Goal: Transaction & Acquisition: Obtain resource

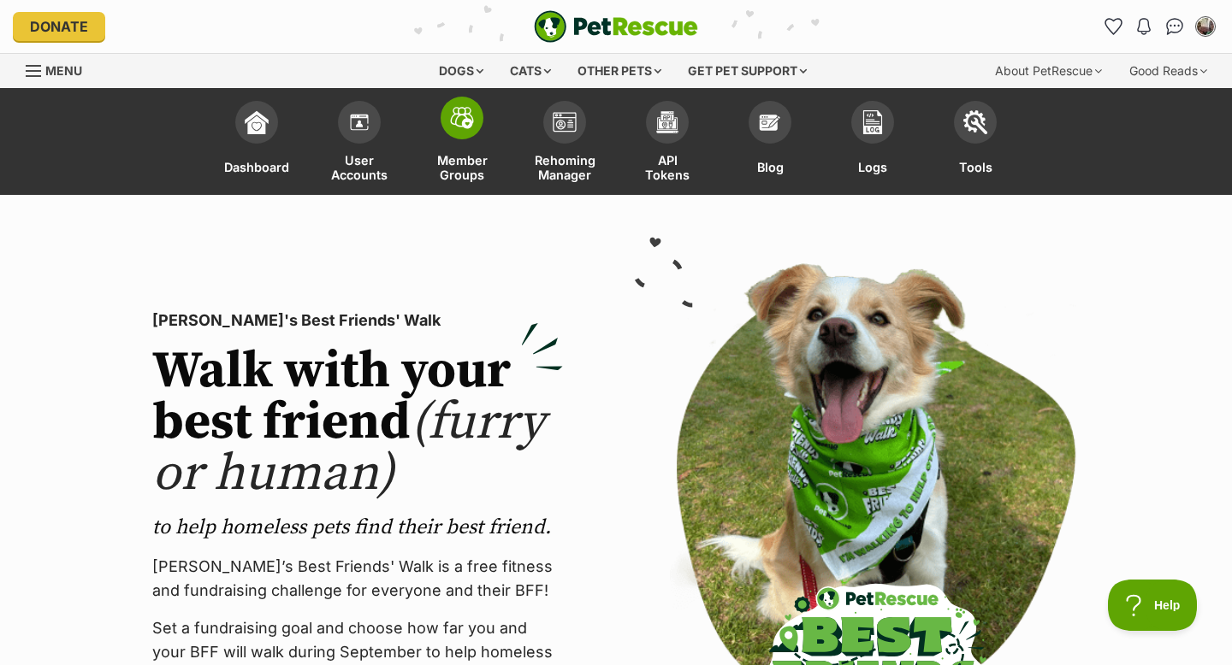
click at [463, 121] on img at bounding box center [462, 118] width 24 height 22
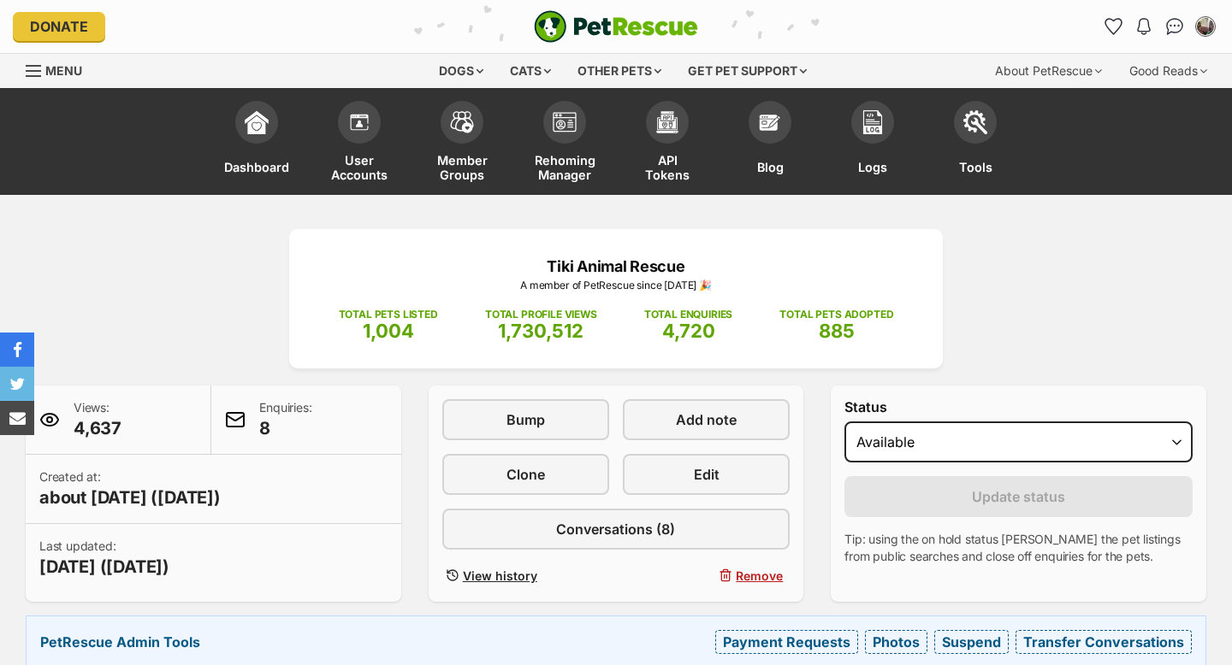
click at [1033, 255] on div "Tiki Animal Rescue A member of PetRescue since 2015 🎉 TOTAL PETS LISTED 1,004 T…" at bounding box center [616, 449] width 1232 height 440
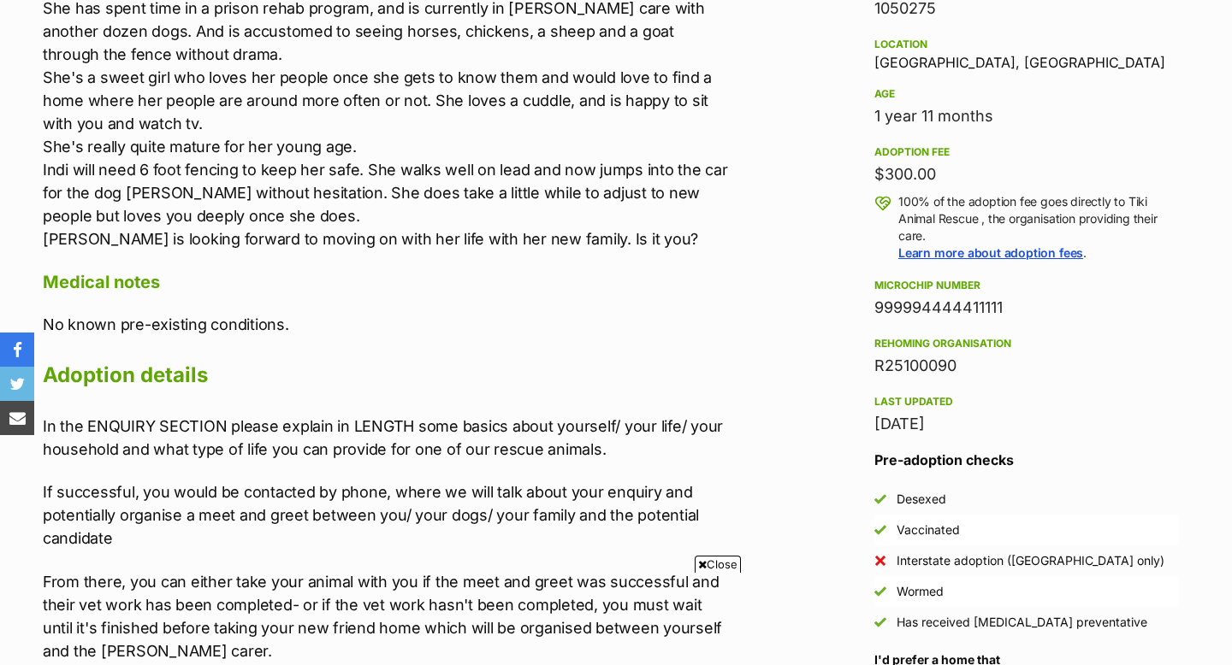
drag, startPoint x: 1009, startPoint y: 304, endPoint x: 873, endPoint y: 313, distance: 136.3
click at [874, 313] on div "999994444411111" at bounding box center [1026, 308] width 304 height 24
copy div "999994444411111"
click at [587, 124] on p "Indi is a gorgeous 2 year old Kelpie cross ( 1/4 dingo) who came into care by f…" at bounding box center [388, 100] width 691 height 300
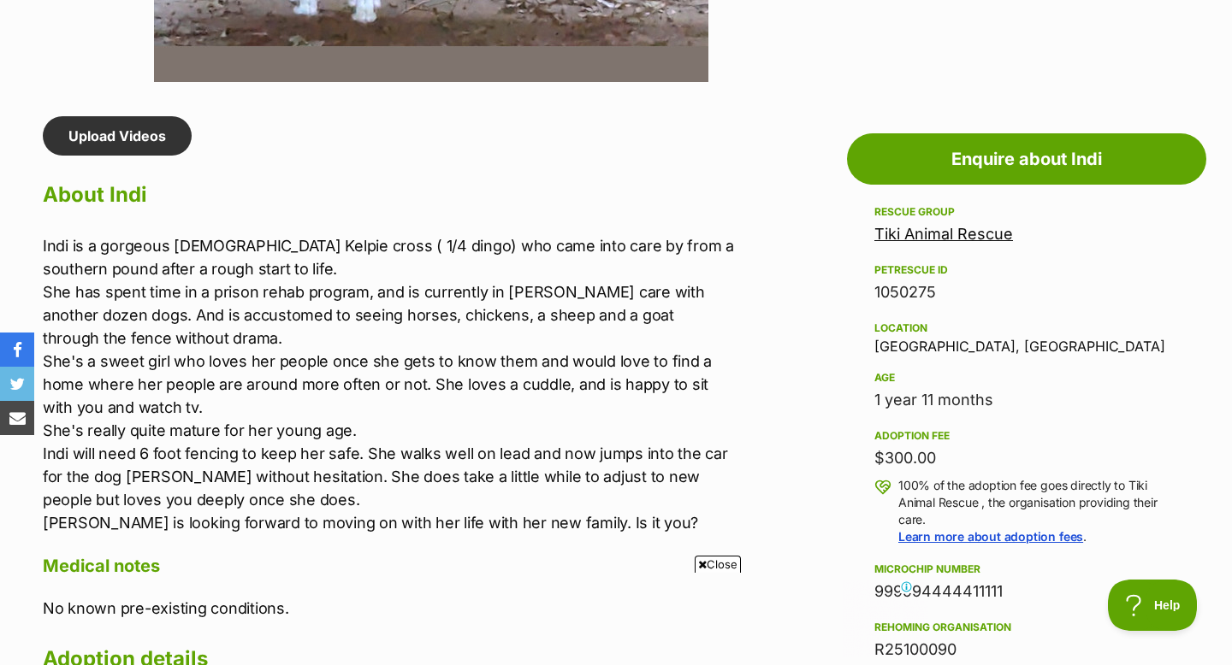
scroll to position [1300, 0]
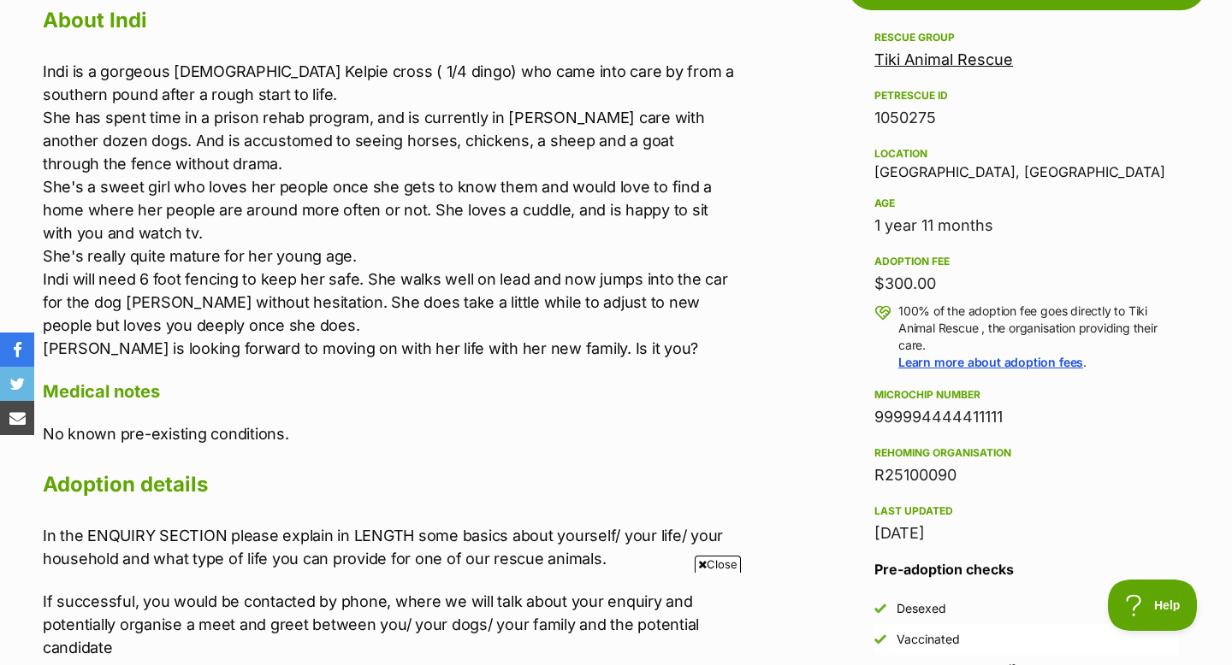
scroll to position [1574, 0]
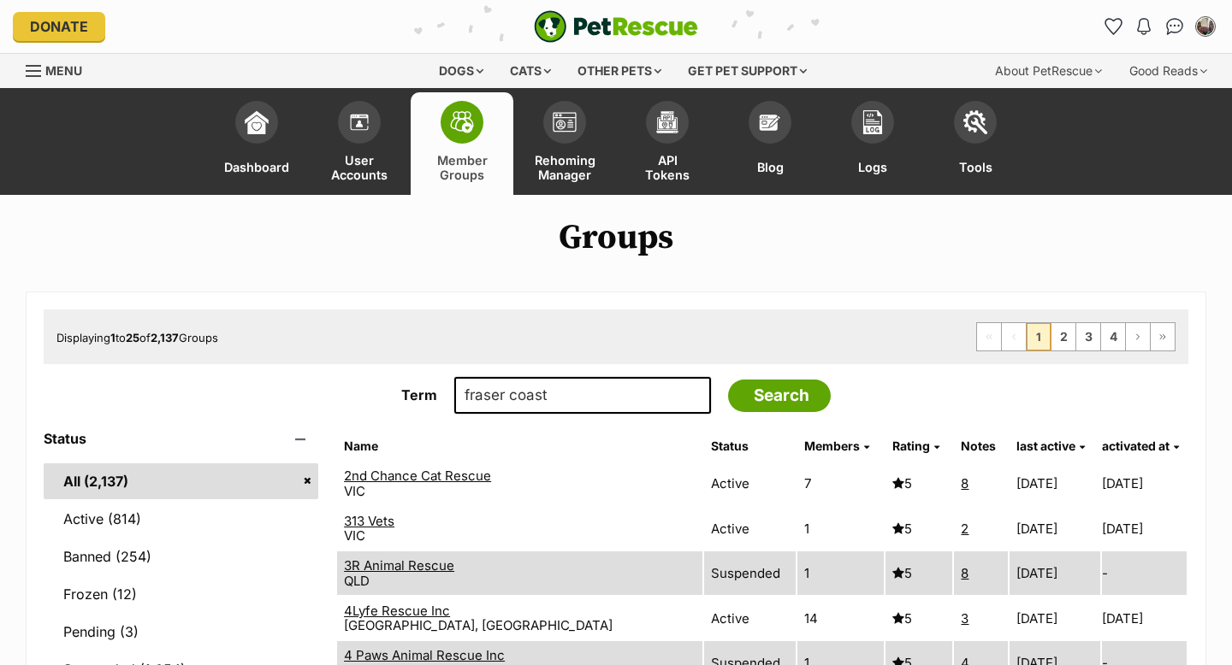
type input "fraser coast"
click at [728, 380] on input "Search" at bounding box center [779, 396] width 103 height 33
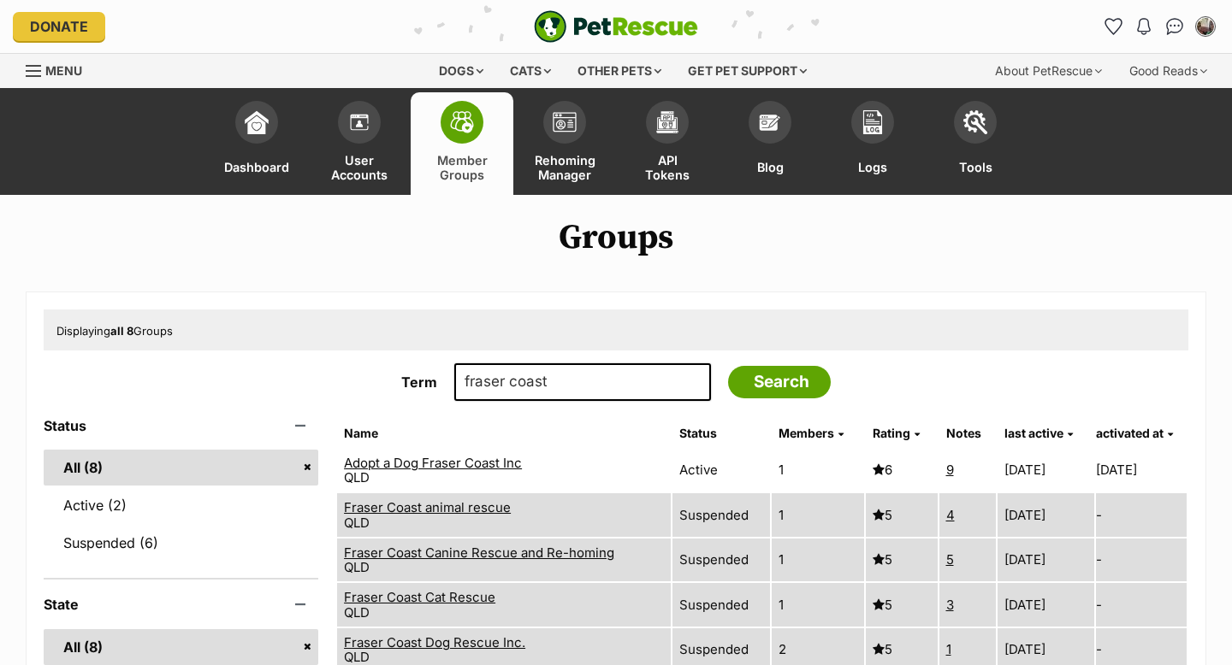
click at [434, 463] on link "Adopt a Dog Fraser Coast Inc" at bounding box center [433, 463] width 178 height 16
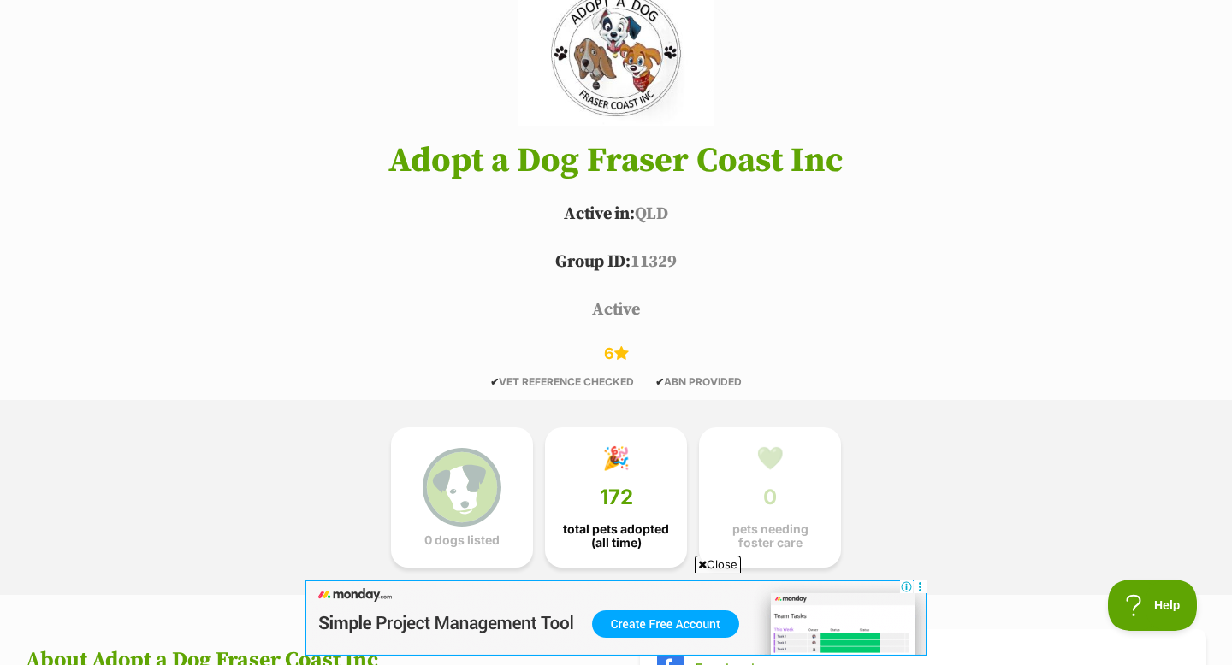
scroll to position [581, 0]
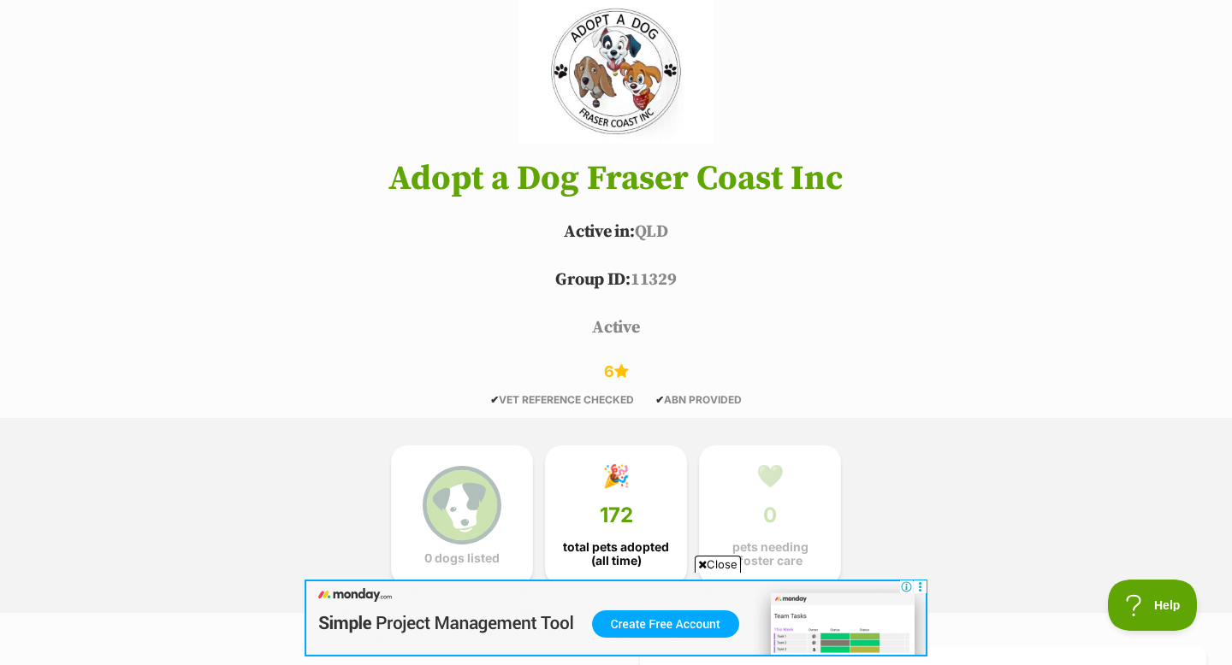
click at [881, 254] on header "Adopt a Dog Fraser Coast Inc Active in: QLD Group ID: 11329 active 6 ✔ VET REFE…" at bounding box center [616, 201] width 1232 height 407
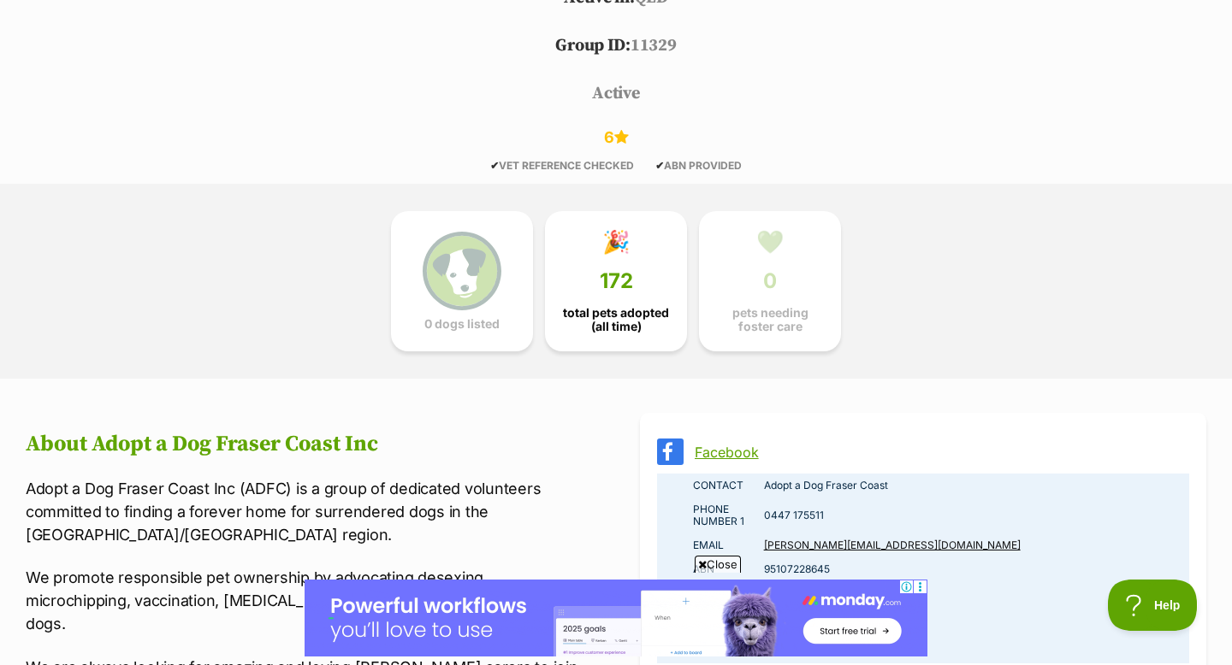
scroll to position [957, 0]
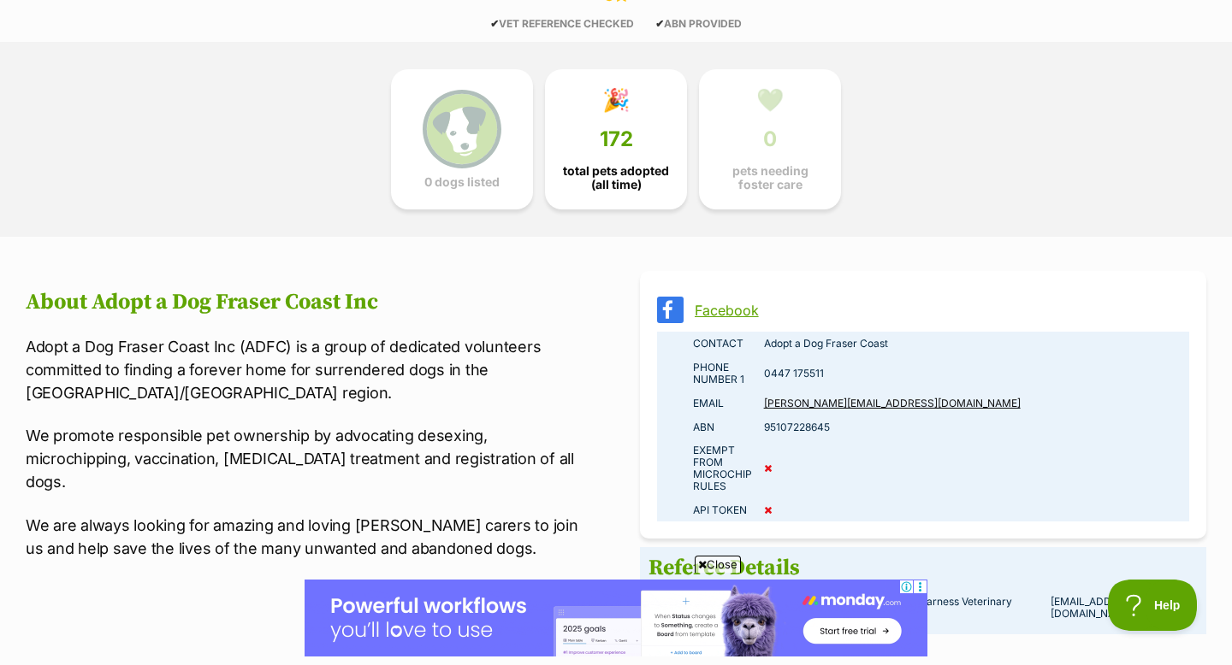
click at [739, 307] on link "Facebook" at bounding box center [938, 310] width 488 height 15
click at [274, 120] on div "0 dogs listed 🎉 172 total pets adopted (all time) 💚 0 pets needing foster care" at bounding box center [616, 139] width 770 height 195
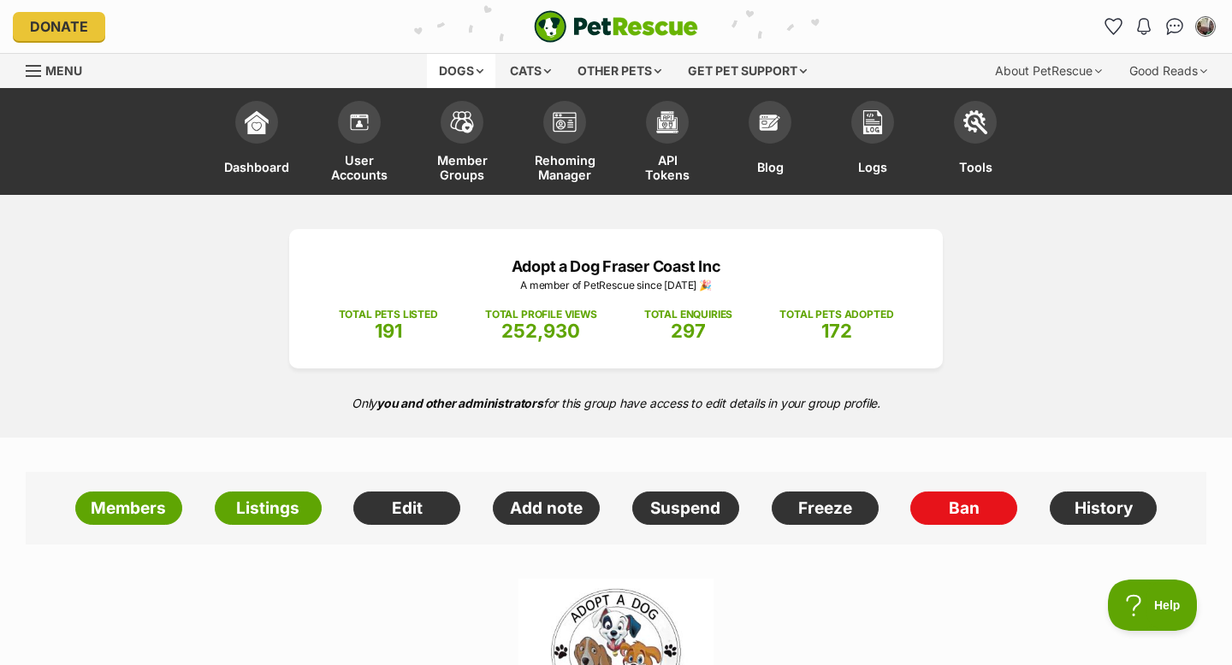
scroll to position [0, 0]
click at [448, 62] on div "Dogs" at bounding box center [461, 71] width 68 height 34
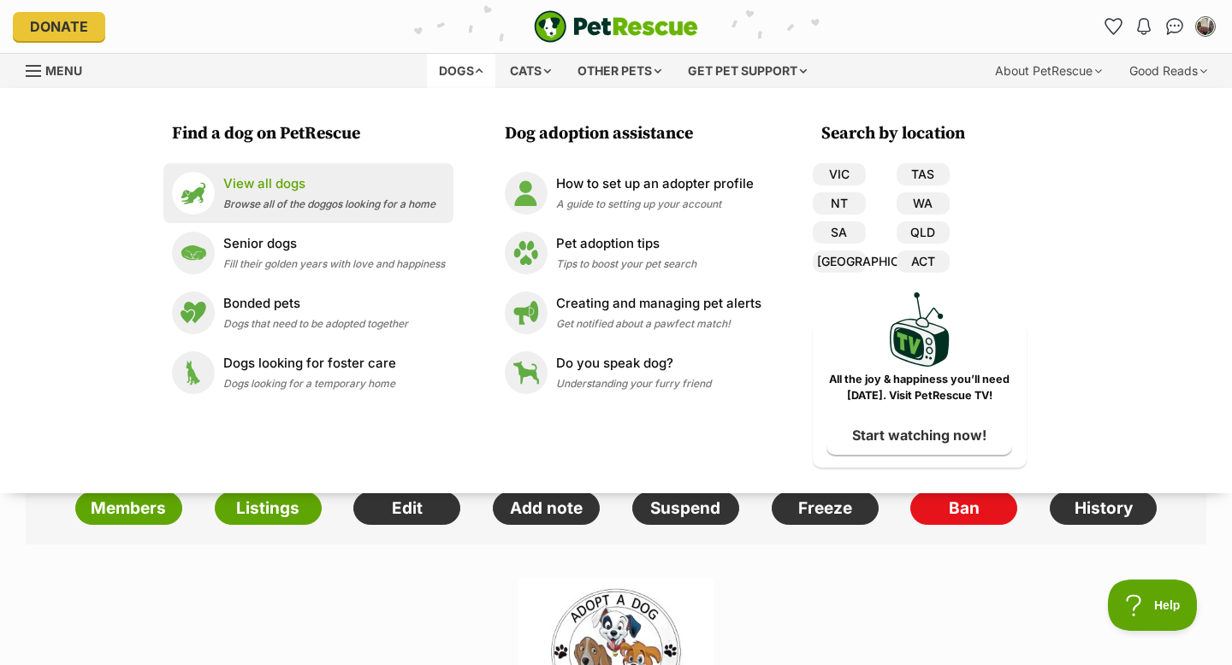
click at [251, 189] on p "View all dogs" at bounding box center [329, 184] width 212 height 20
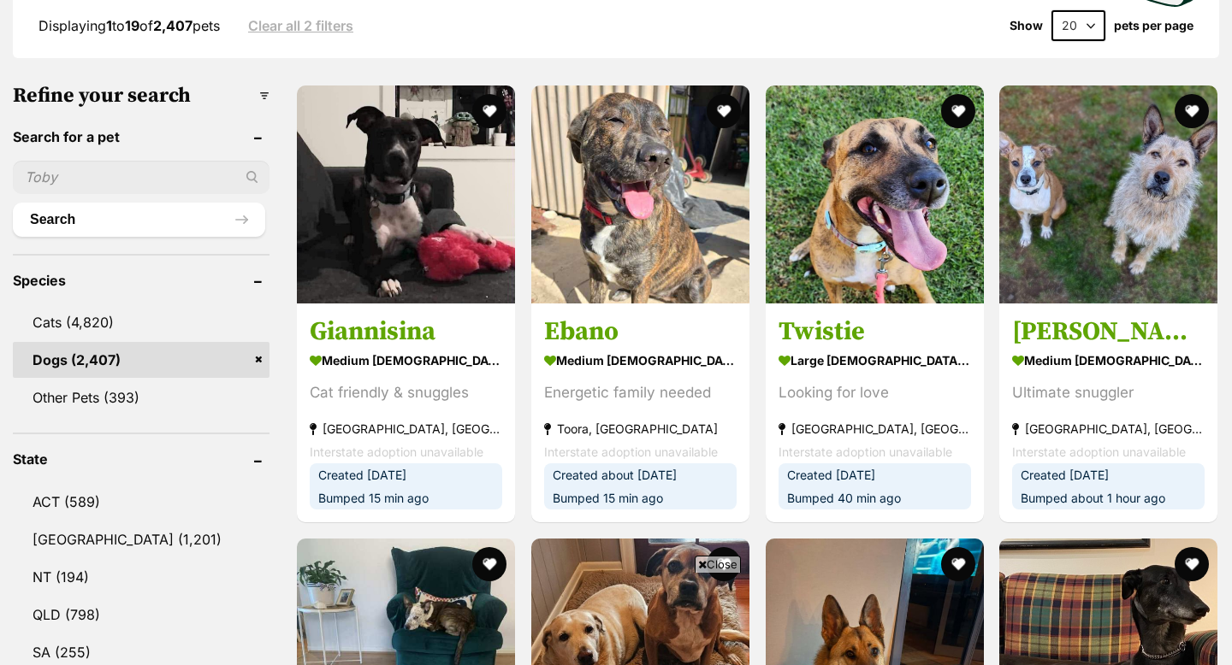
click at [126, 173] on input "text" at bounding box center [141, 177] width 257 height 33
type input "gnocchi russelton"
click at [13, 203] on button "Search" at bounding box center [139, 220] width 252 height 34
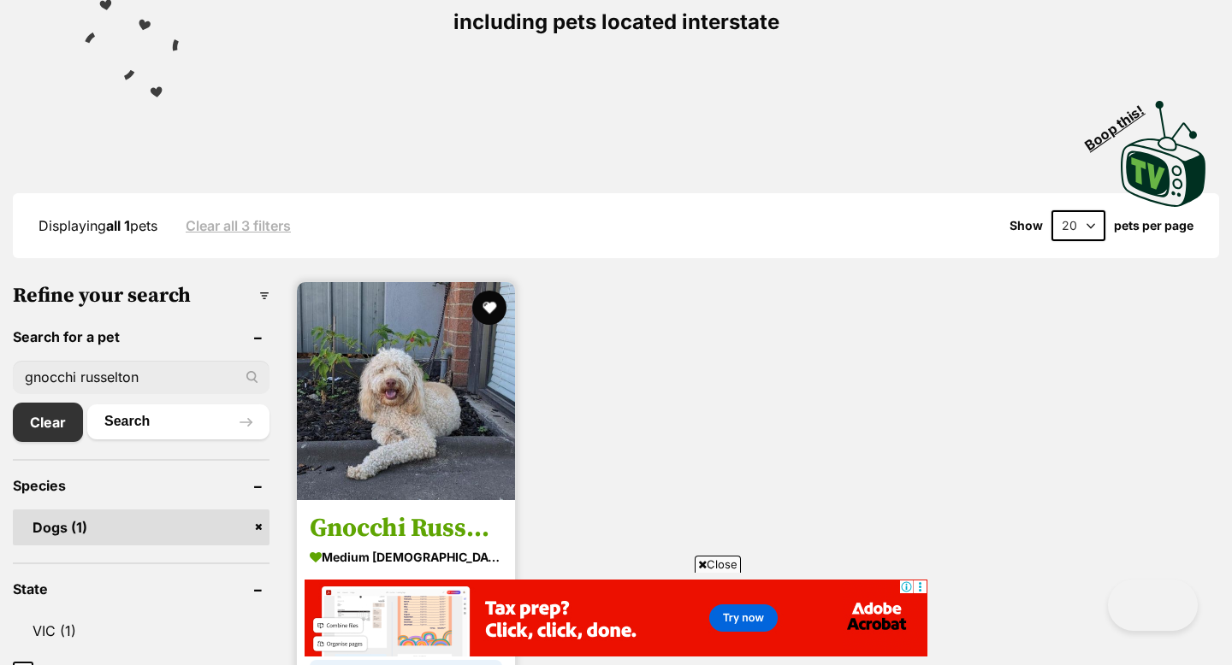
click at [414, 525] on h3 "Gnocchi Russelton" at bounding box center [406, 528] width 192 height 33
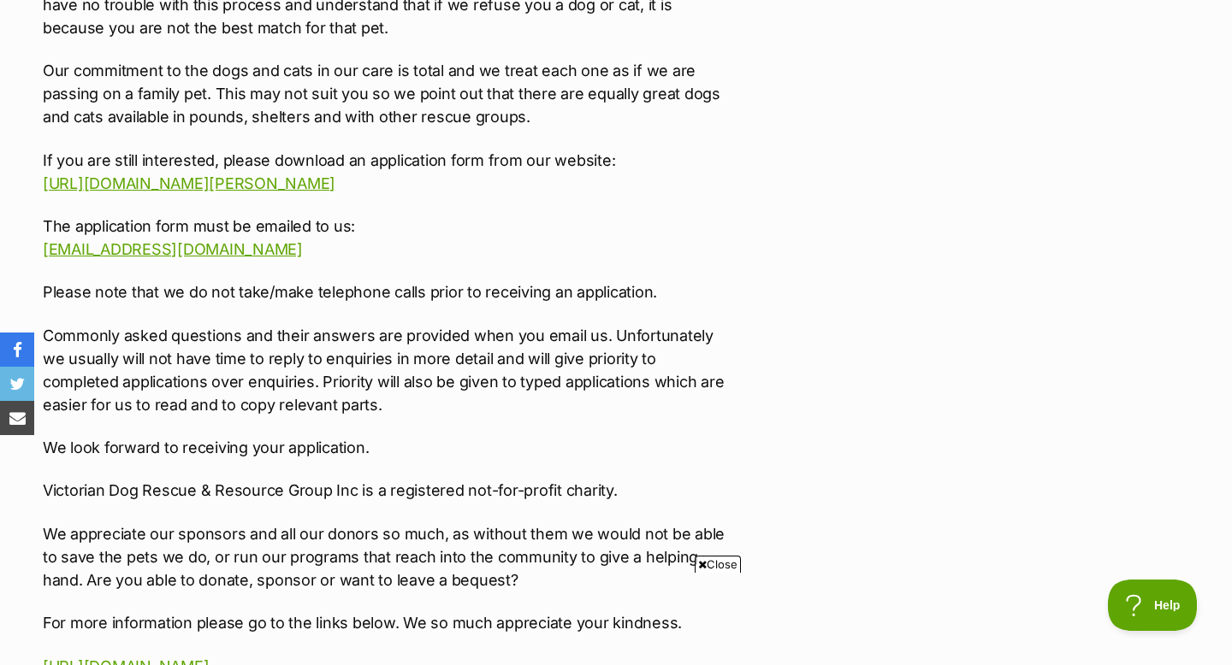
scroll to position [3524, 0]
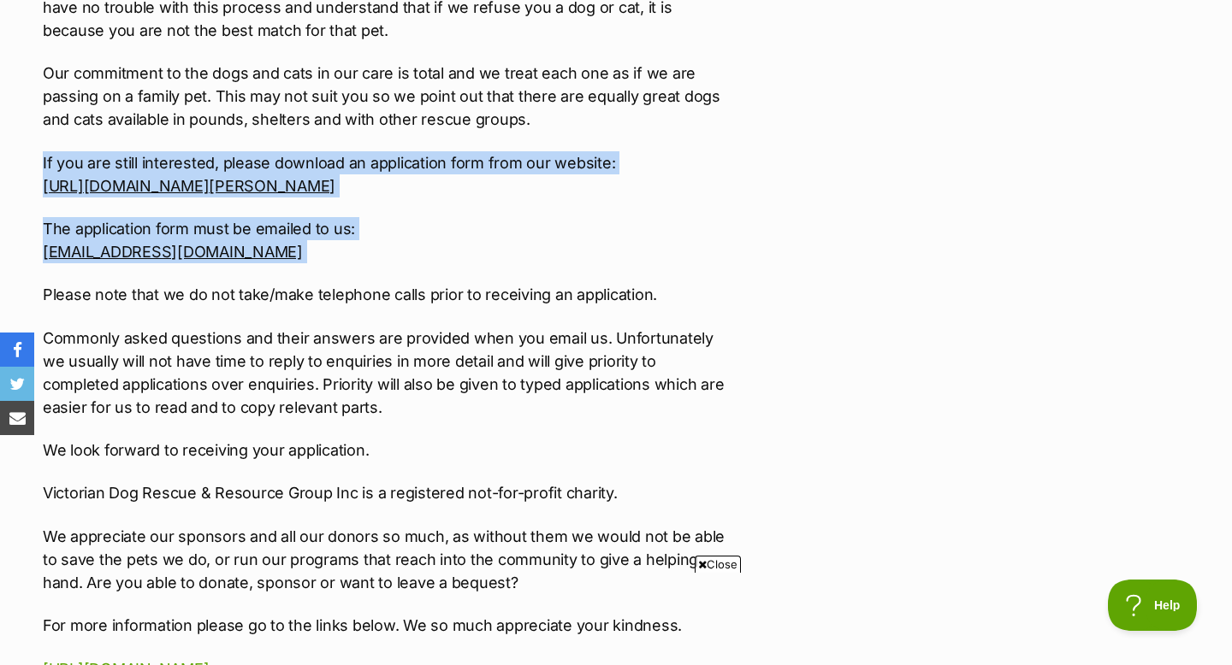
drag, startPoint x: 27, startPoint y: 162, endPoint x: 414, endPoint y: 276, distance: 404.0
copy div "If you are still interested, please download an application form from our websi…"
